Goal: Find specific page/section: Find specific page/section

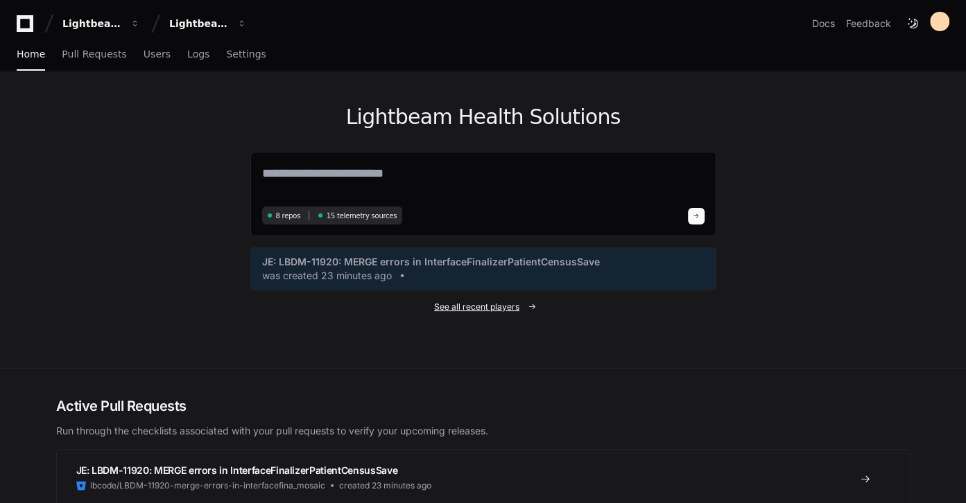
click at [507, 306] on span "See all recent players" at bounding box center [476, 307] width 85 height 11
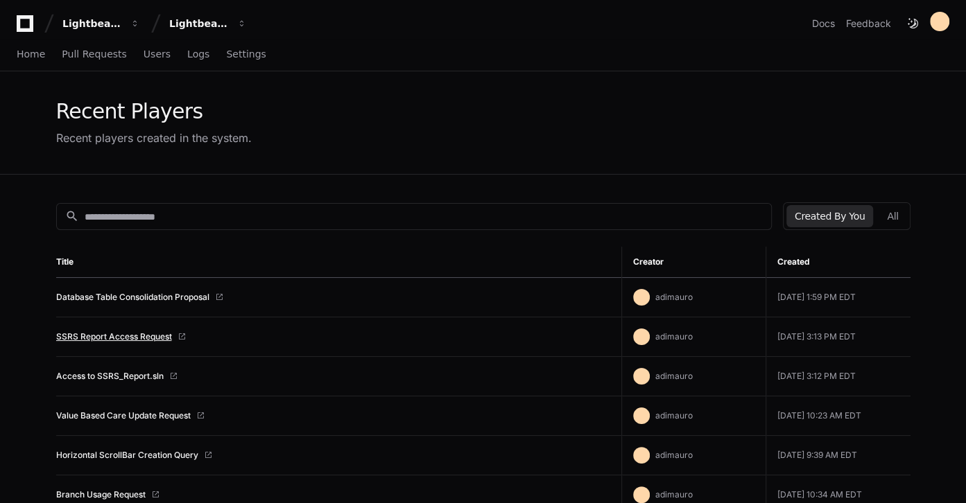
click at [161, 332] on link "SSRS Report Access Request" at bounding box center [114, 336] width 116 height 11
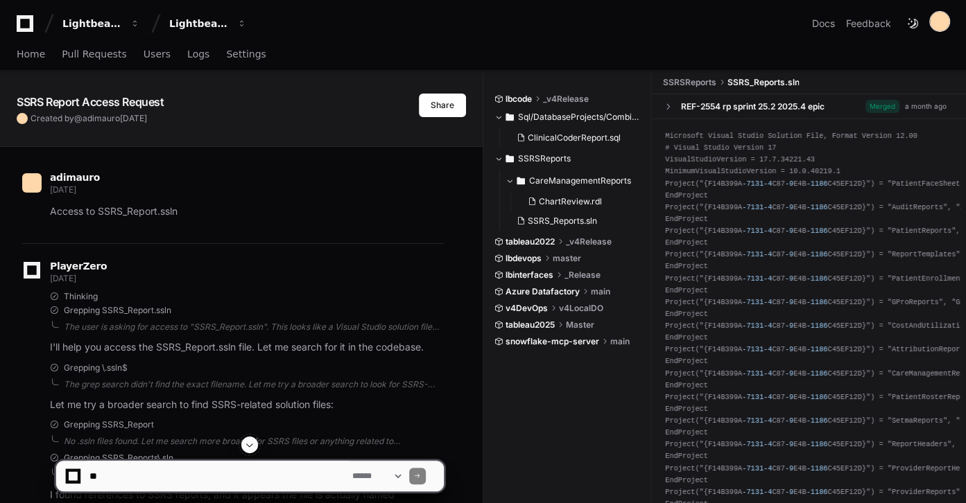
click at [942, 20] on div at bounding box center [938, 21] width 19 height 19
